Goal: Navigation & Orientation: Find specific page/section

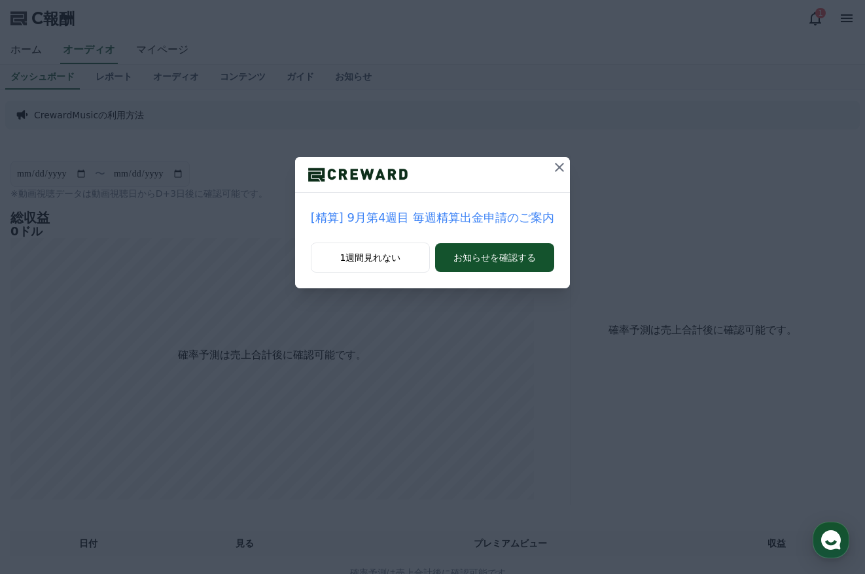
click at [555, 169] on icon at bounding box center [559, 167] width 9 height 9
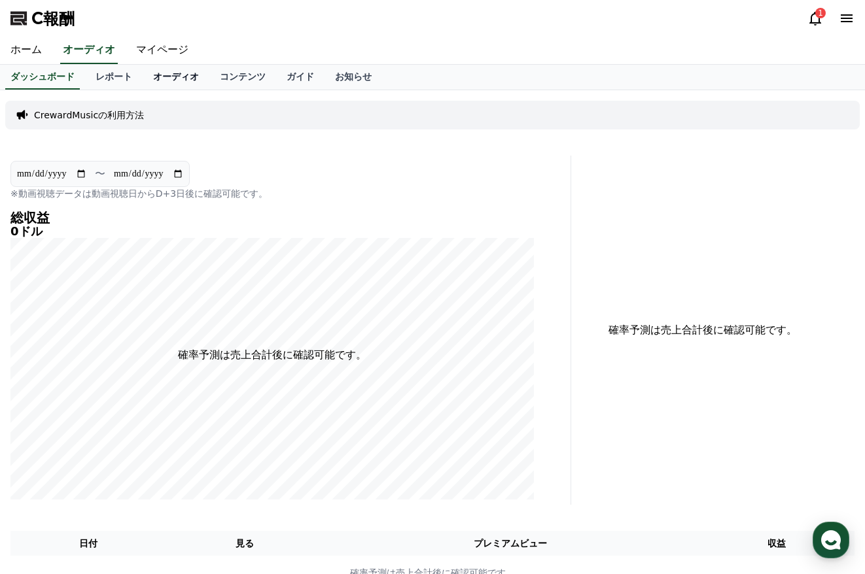
click at [153, 78] on font "オーディオ" at bounding box center [176, 76] width 46 height 10
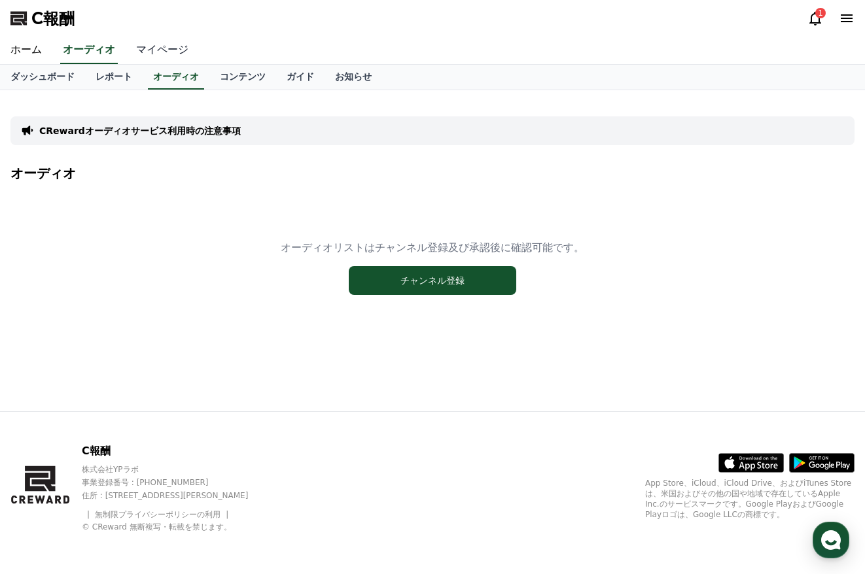
click at [143, 51] on font "マイページ" at bounding box center [162, 49] width 52 height 12
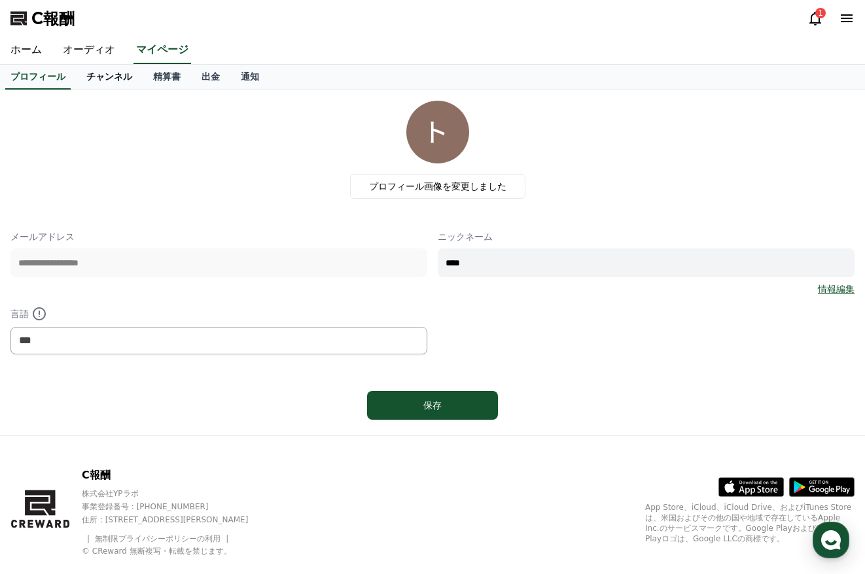
click at [99, 73] on font "チャンネル" at bounding box center [109, 76] width 46 height 10
